Goal: Task Accomplishment & Management: Complete application form

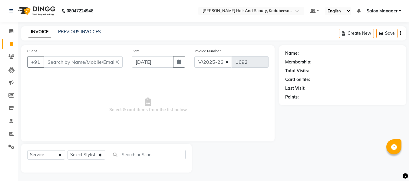
select select "7013"
select select "service"
click at [91, 61] on input "Client" at bounding box center [83, 62] width 79 height 12
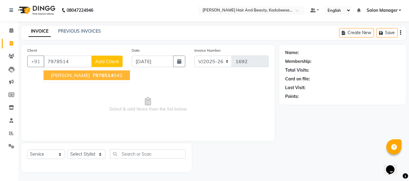
click at [92, 75] on span "7978514" at bounding box center [102, 75] width 21 height 6
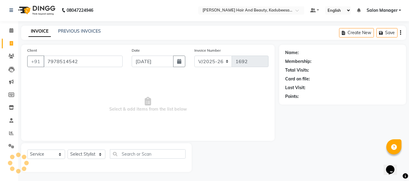
type input "7978514542"
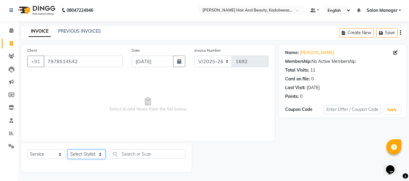
click at [96, 155] on select "Select Stylist aita [PERSON_NAME] priyanka [PERSON_NAME] Salon Manager [PERSON_…" at bounding box center [87, 154] width 38 height 9
select select "88701"
click at [68, 150] on select "Select Stylist aita [PERSON_NAME] priyanka [PERSON_NAME] Salon Manager [PERSON_…" at bounding box center [87, 154] width 38 height 9
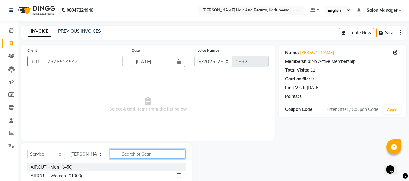
click at [174, 157] on input "text" at bounding box center [148, 154] width 76 height 9
type input "be"
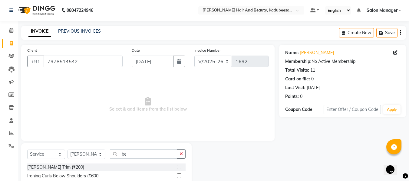
click at [177, 167] on label at bounding box center [179, 167] width 5 height 5
click at [177, 167] on input "checkbox" at bounding box center [179, 168] width 4 height 4
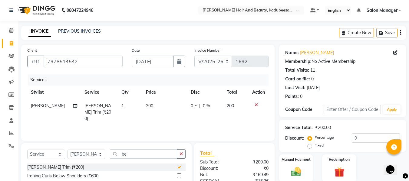
checkbox input "false"
click at [302, 167] on img at bounding box center [296, 172] width 17 height 12
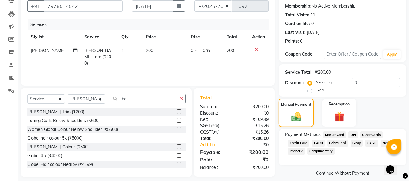
scroll to position [62, 0]
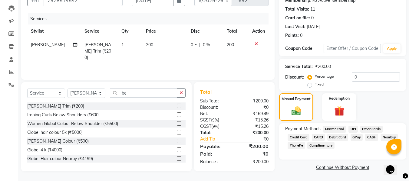
click at [356, 137] on span "GPay" at bounding box center [357, 137] width 12 height 7
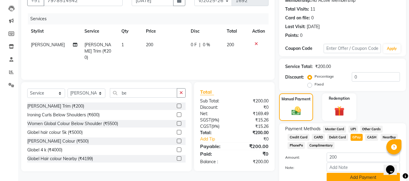
click at [358, 177] on button "Add Payment" at bounding box center [363, 177] width 73 height 9
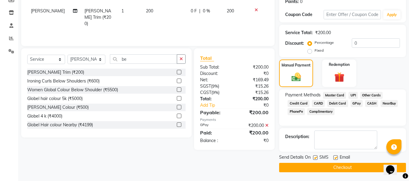
scroll to position [96, 0]
click at [354, 169] on button "Checkout" at bounding box center [342, 167] width 127 height 9
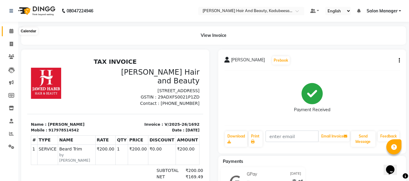
click at [12, 28] on span at bounding box center [11, 31] width 11 height 7
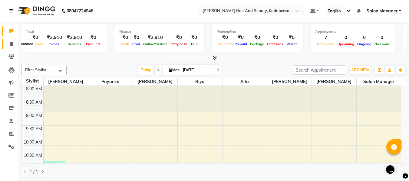
click at [12, 41] on span at bounding box center [11, 44] width 11 height 7
select select "service"
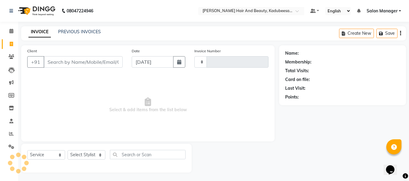
type input "1693"
select select "7013"
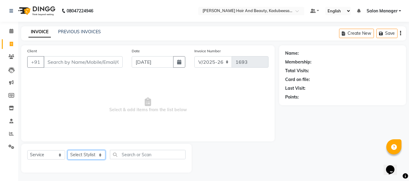
click at [92, 156] on select "Select Stylist aita [PERSON_NAME] priyanka [PERSON_NAME] Salon Manager [PERSON_…" at bounding box center [87, 155] width 38 height 9
select select "88370"
click at [68, 151] on select "Select Stylist aita [PERSON_NAME] priyanka [PERSON_NAME] Salon Manager [PERSON_…" at bounding box center [87, 155] width 38 height 9
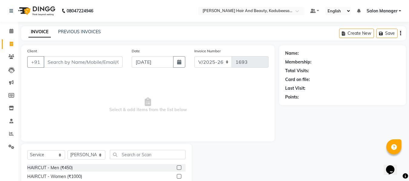
click at [177, 176] on label at bounding box center [179, 176] width 5 height 5
click at [177, 176] on input "checkbox" at bounding box center [179, 177] width 4 height 4
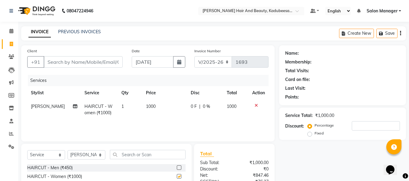
checkbox input "false"
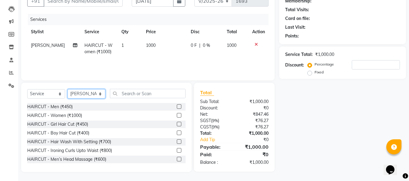
click at [91, 98] on select "Select Stylist aita [PERSON_NAME] priyanka [PERSON_NAME] Salon Manager [PERSON_…" at bounding box center [87, 93] width 38 height 9
select select "79629"
click at [68, 89] on select "Select Stylist aita [PERSON_NAME] priyanka [PERSON_NAME] Salon Manager [PERSON_…" at bounding box center [87, 93] width 38 height 9
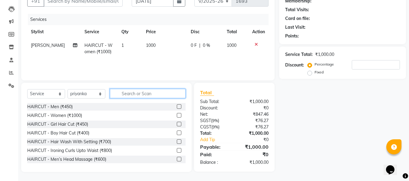
click at [132, 94] on input "text" at bounding box center [148, 93] width 76 height 9
